Goal: Task Accomplishment & Management: Use online tool/utility

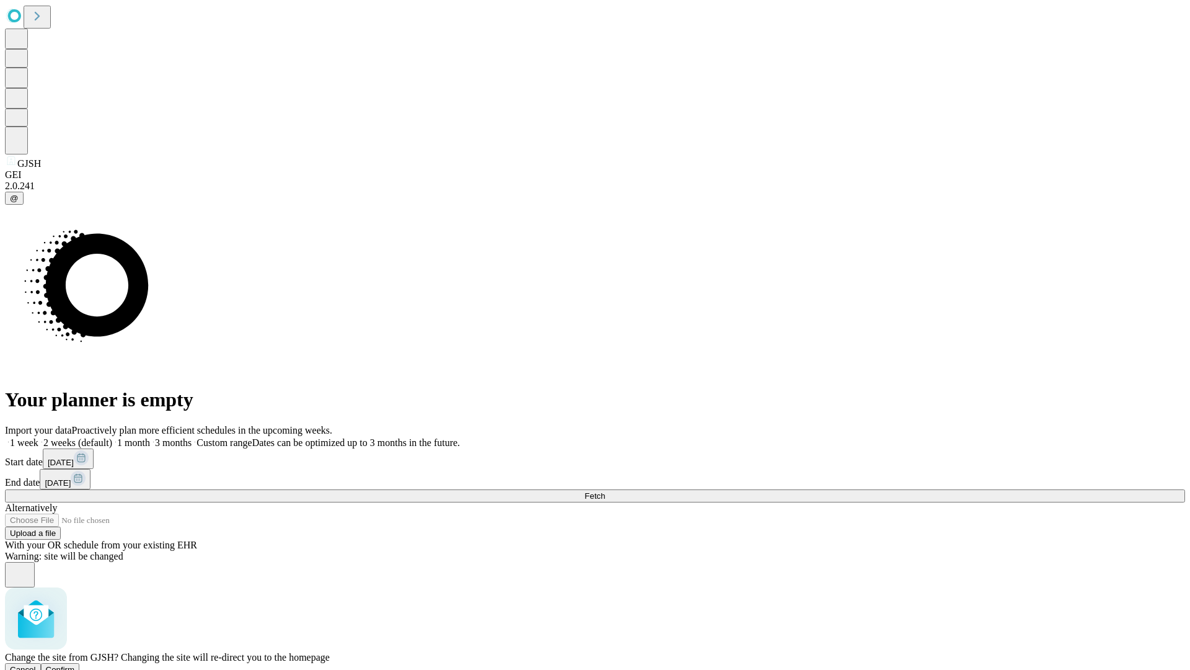
click at [75, 665] on span "Confirm" at bounding box center [60, 669] width 29 height 9
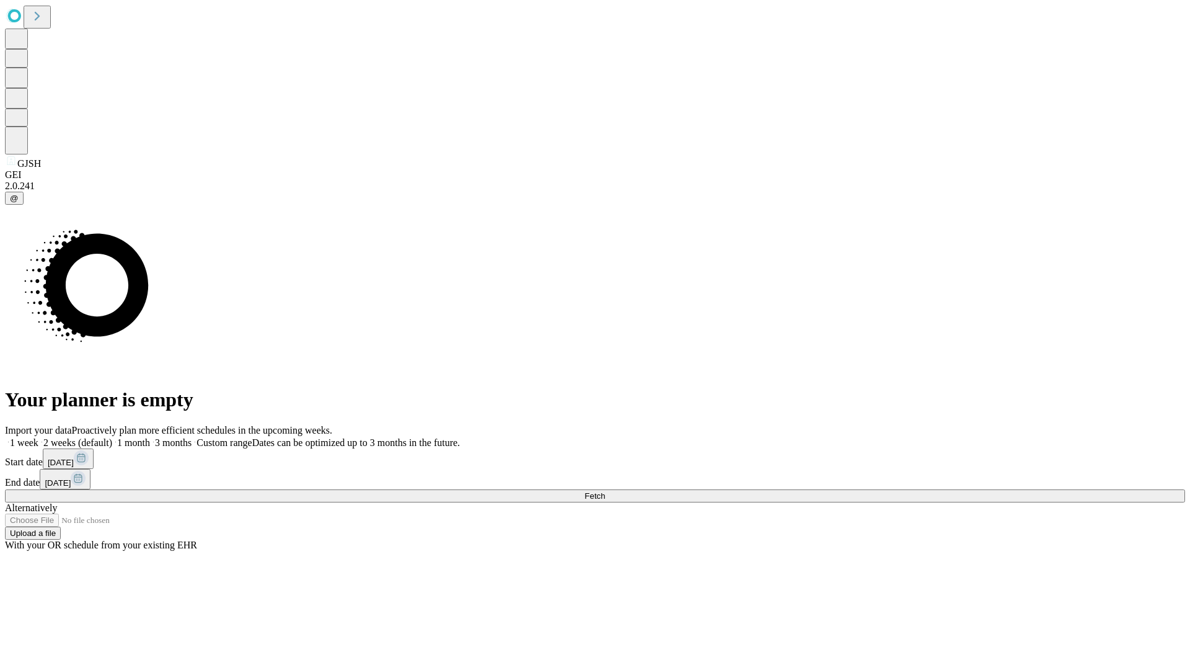
click at [112, 437] on label "2 weeks (default)" at bounding box center [75, 442] width 74 height 11
click at [605, 491] on span "Fetch" at bounding box center [595, 495] width 20 height 9
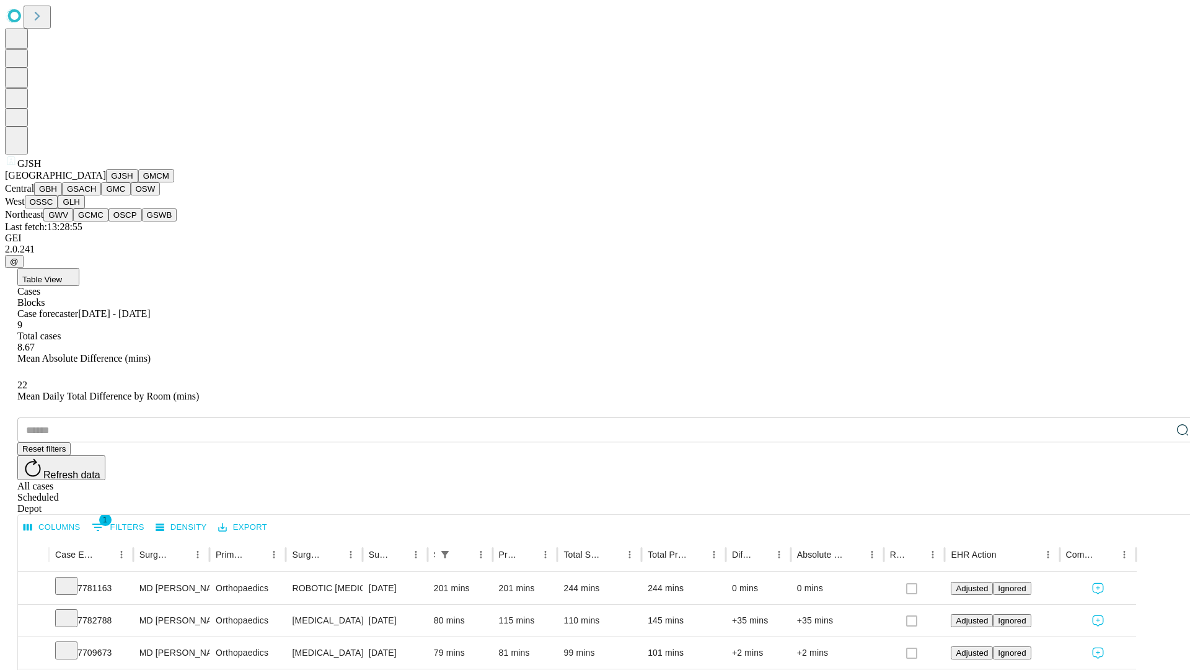
click at [138, 182] on button "GMCM" at bounding box center [156, 175] width 36 height 13
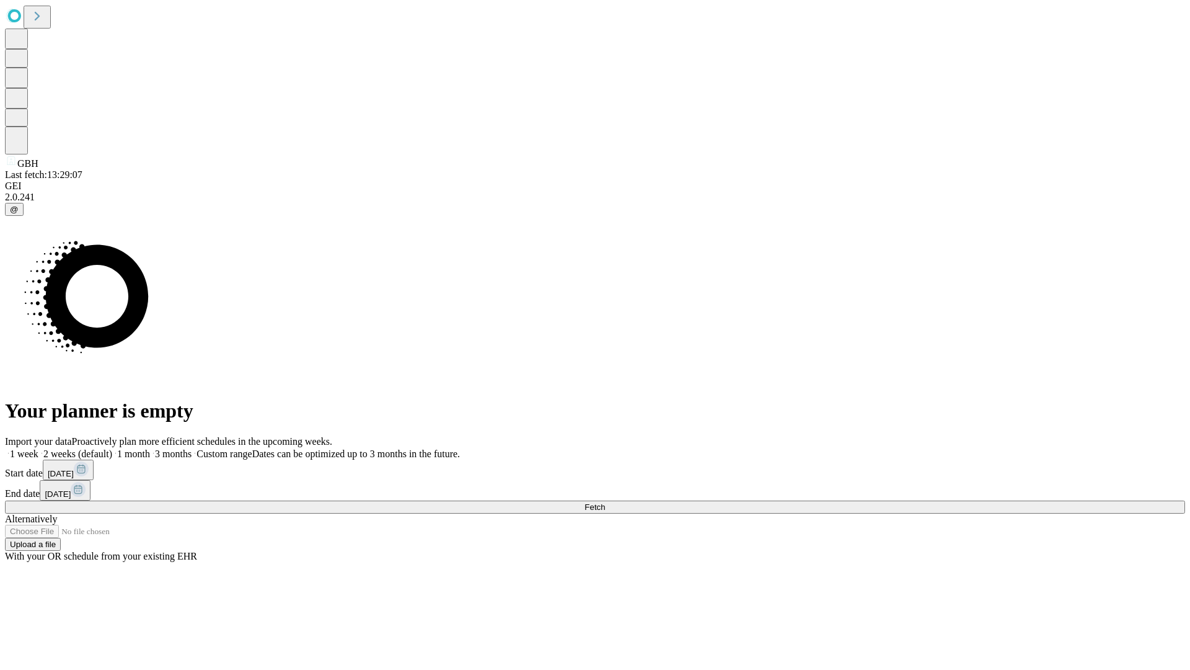
click at [112, 448] on label "2 weeks (default)" at bounding box center [75, 453] width 74 height 11
click at [605, 502] on span "Fetch" at bounding box center [595, 506] width 20 height 9
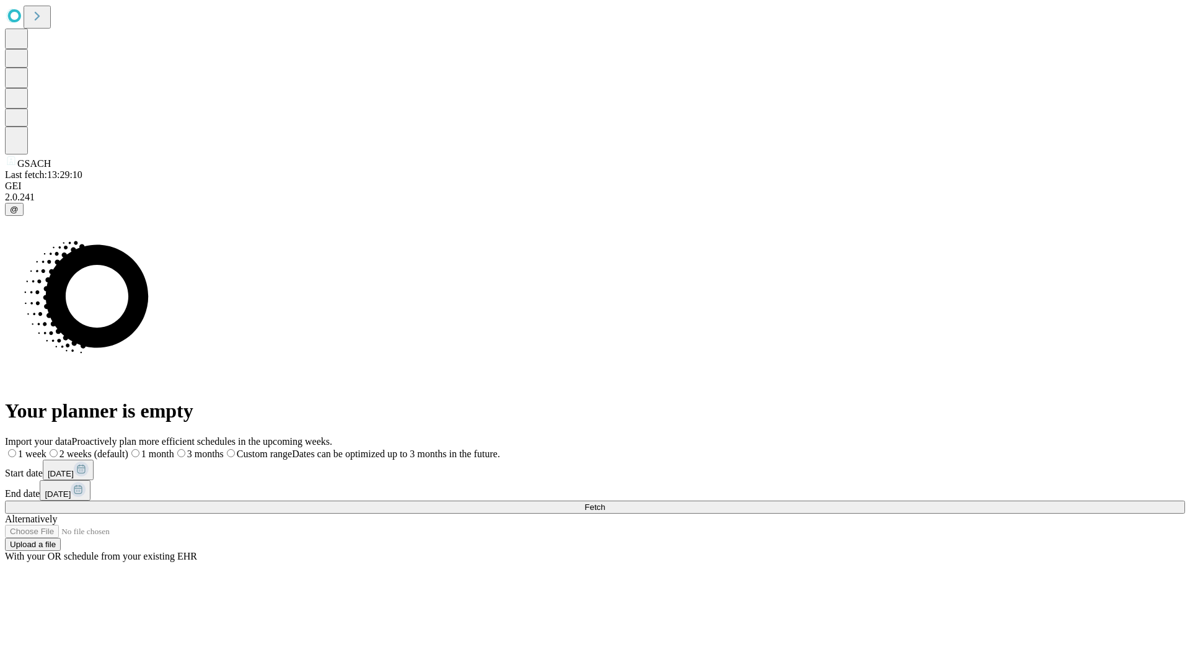
click at [128, 448] on label "2 weeks (default)" at bounding box center [87, 453] width 82 height 11
click at [605, 502] on span "Fetch" at bounding box center [595, 506] width 20 height 9
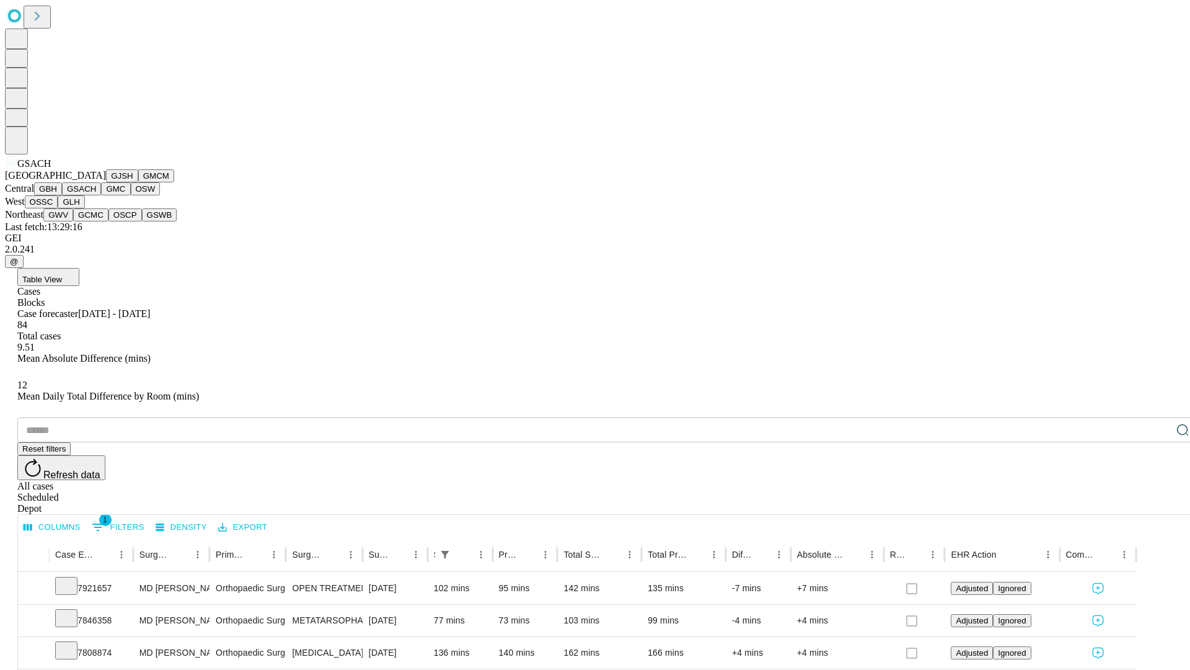
click at [101, 195] on button "GMC" at bounding box center [115, 188] width 29 height 13
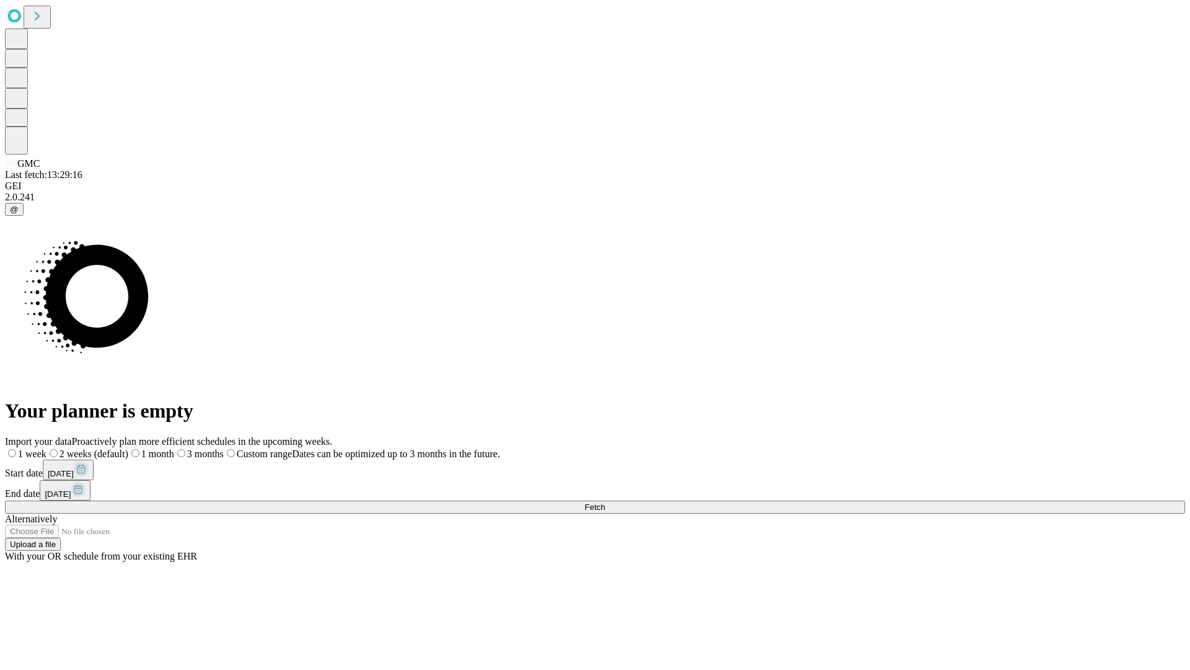
click at [128, 448] on label "2 weeks (default)" at bounding box center [87, 453] width 82 height 11
click at [605, 502] on span "Fetch" at bounding box center [595, 506] width 20 height 9
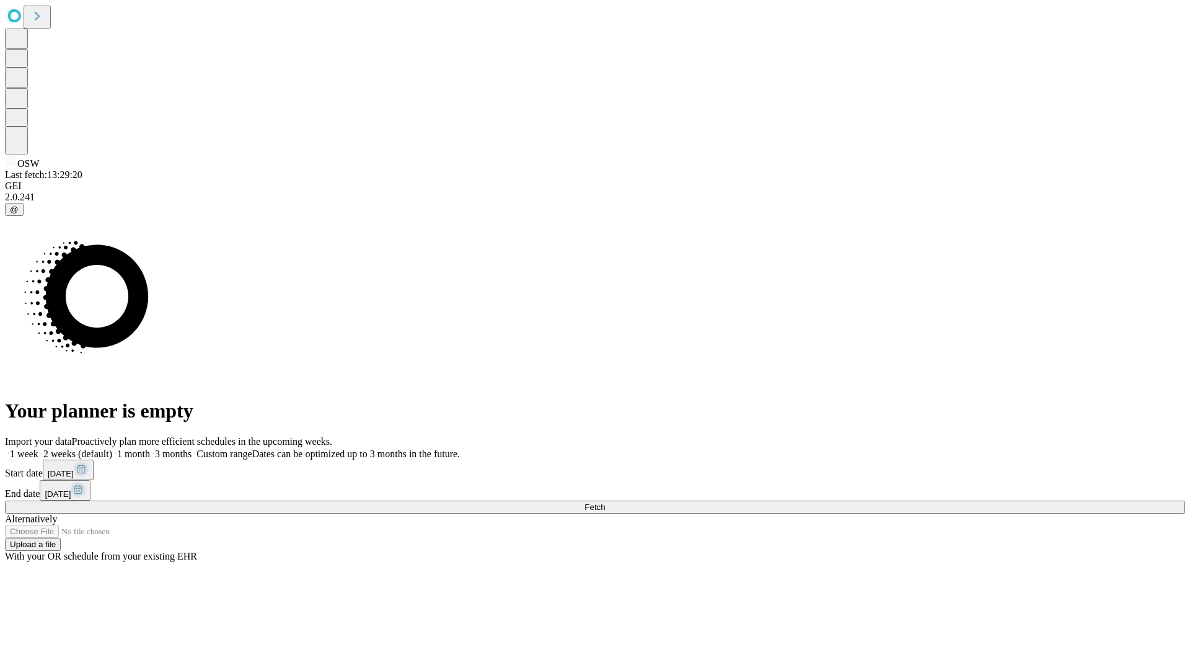
click at [112, 448] on label "2 weeks (default)" at bounding box center [75, 453] width 74 height 11
click at [605, 502] on span "Fetch" at bounding box center [595, 506] width 20 height 9
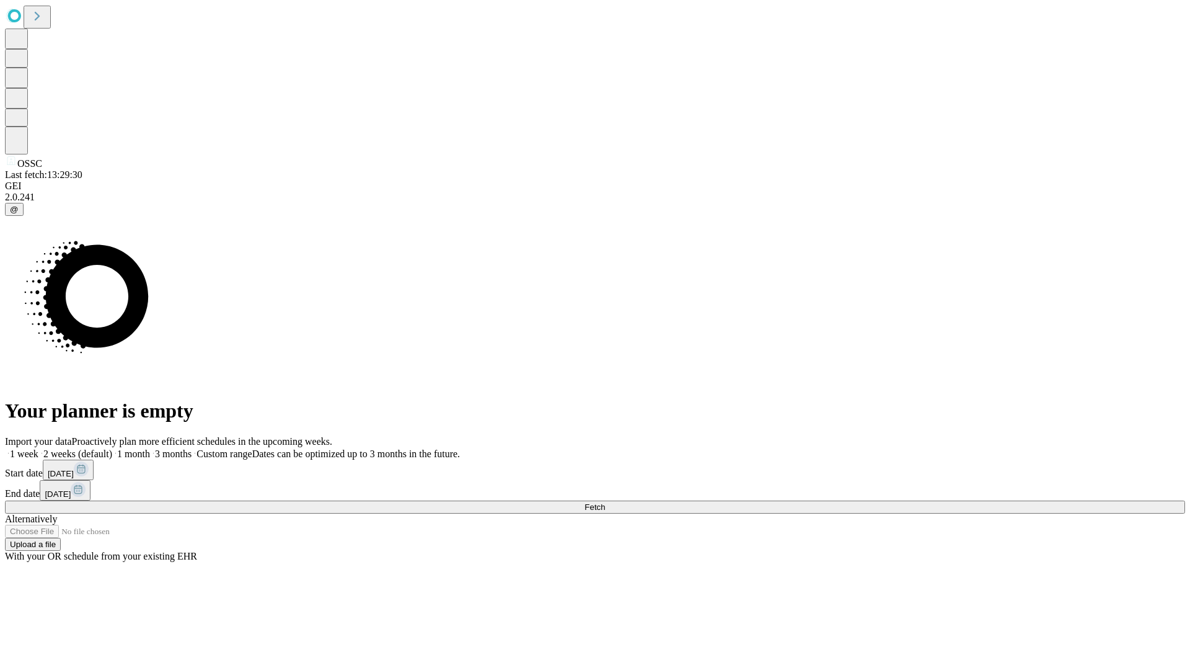
click at [112, 448] on label "2 weeks (default)" at bounding box center [75, 453] width 74 height 11
click at [605, 502] on span "Fetch" at bounding box center [595, 506] width 20 height 9
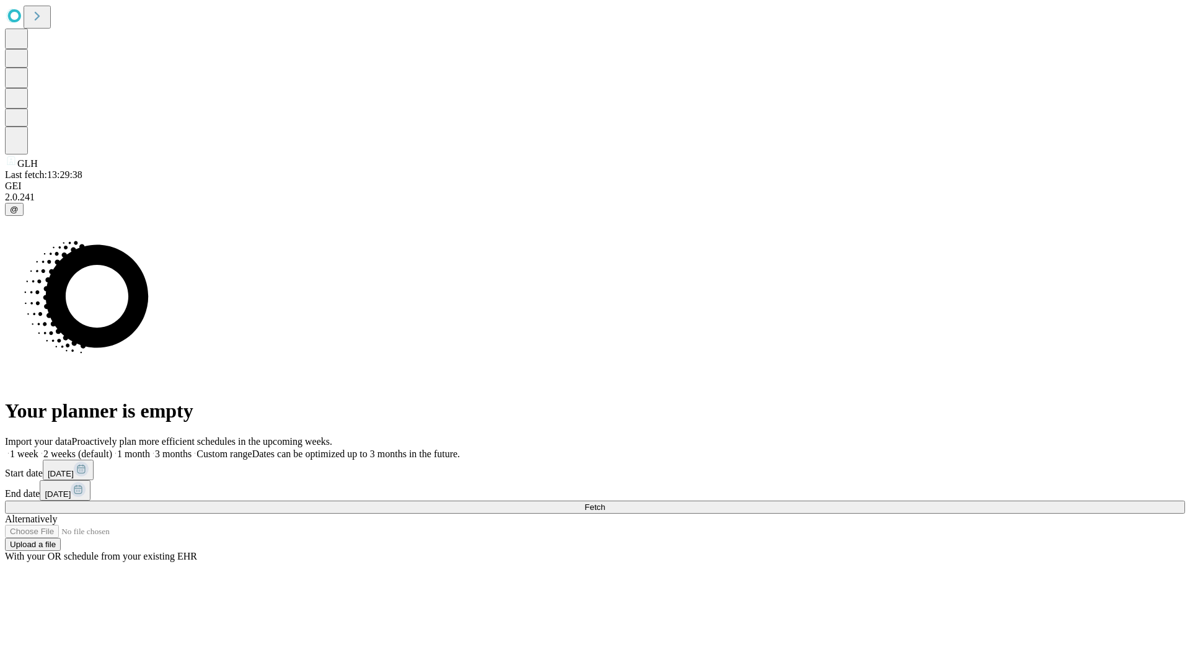
click at [112, 448] on label "2 weeks (default)" at bounding box center [75, 453] width 74 height 11
click at [605, 502] on span "Fetch" at bounding box center [595, 506] width 20 height 9
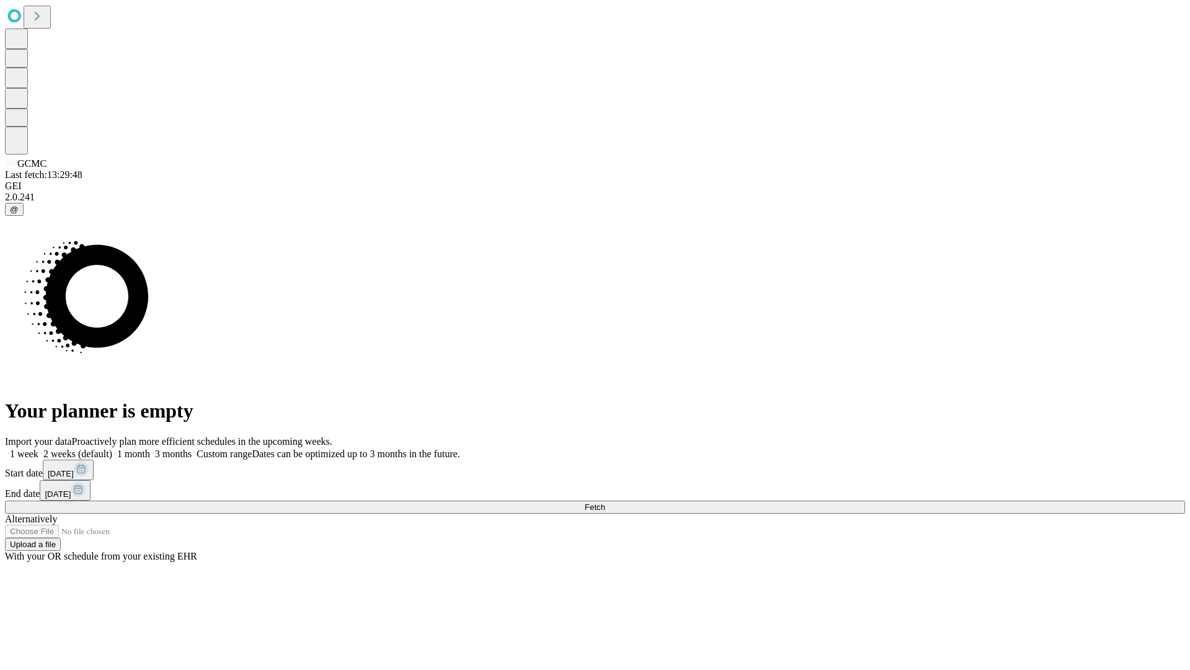
click at [112, 448] on label "2 weeks (default)" at bounding box center [75, 453] width 74 height 11
click at [605, 502] on span "Fetch" at bounding box center [595, 506] width 20 height 9
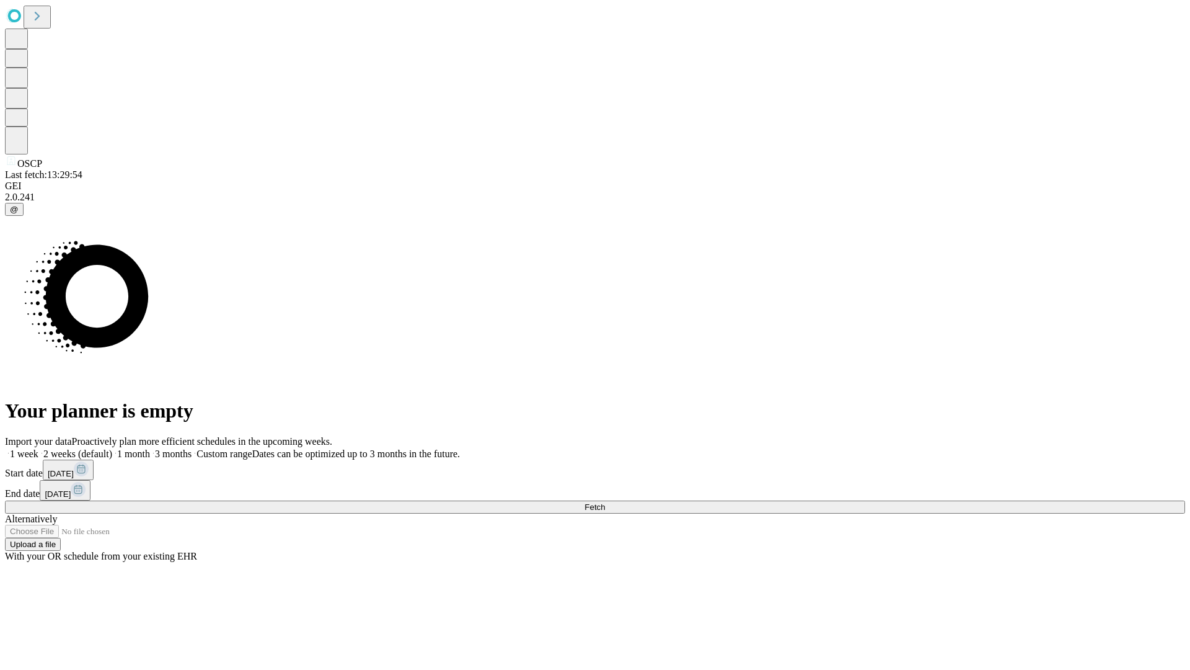
click at [112, 448] on label "2 weeks (default)" at bounding box center [75, 453] width 74 height 11
click at [605, 502] on span "Fetch" at bounding box center [595, 506] width 20 height 9
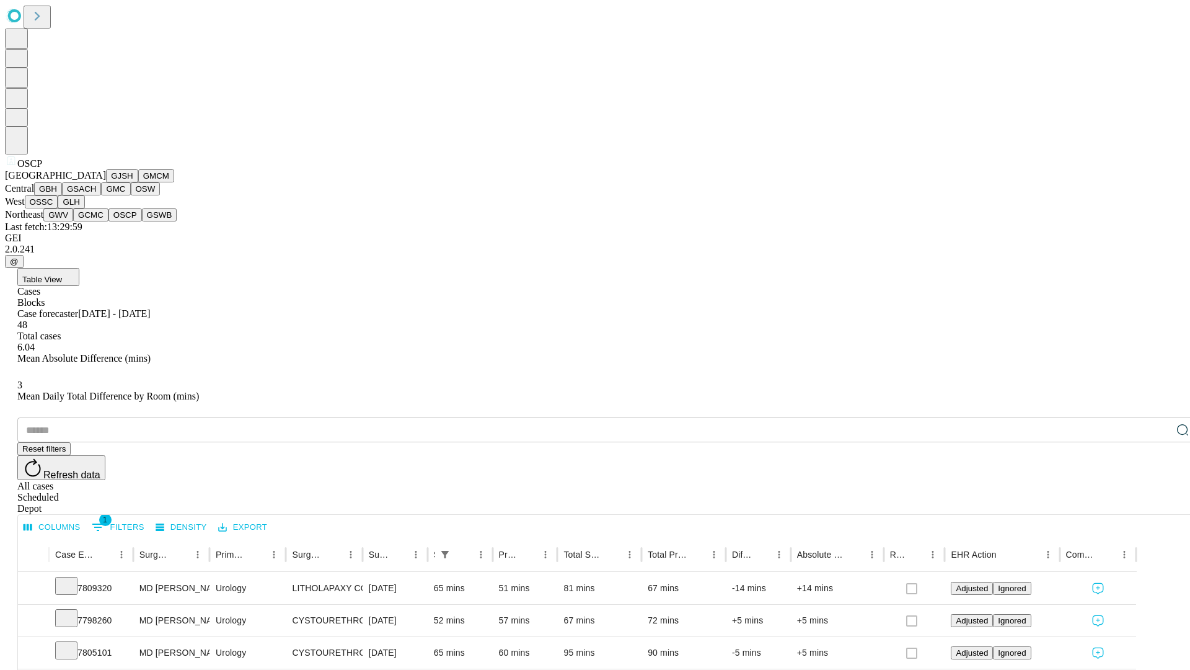
click at [142, 221] on button "GSWB" at bounding box center [159, 214] width 35 height 13
